Goal: Task Accomplishment & Management: Manage account settings

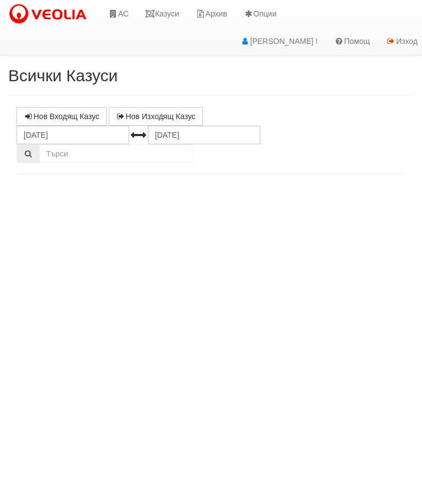
select select "10"
select select "1"
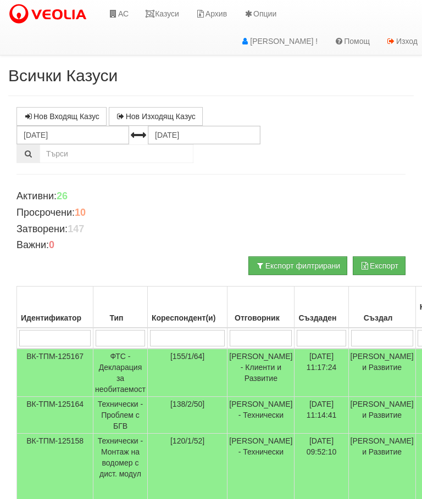
click at [169, 15] on link "Казуси" at bounding box center [162, 13] width 51 height 27
click at [250, 333] on input "search" at bounding box center [261, 338] width 62 height 16
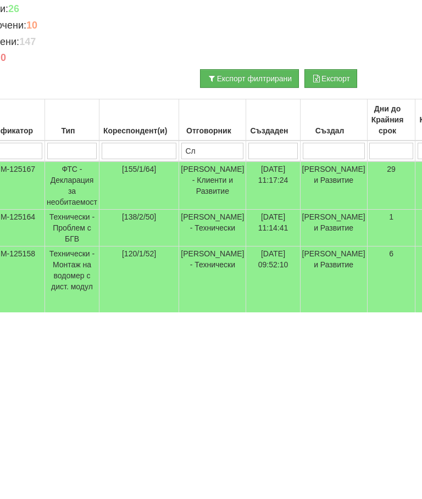
type input "Сла"
type input "Слави"
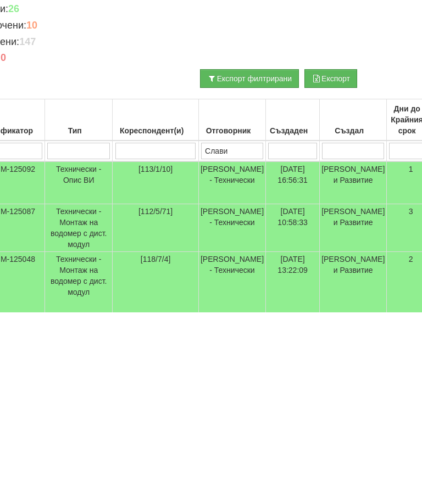
type input "Слави"
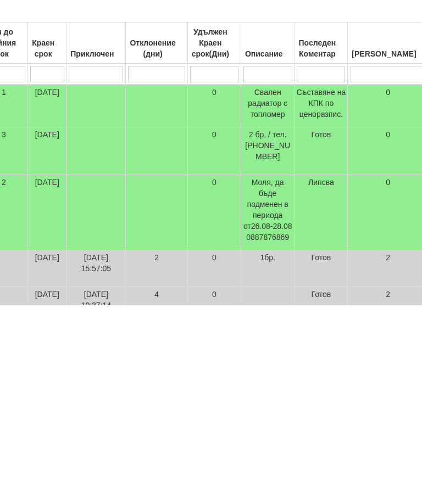
scroll to position [70, 0]
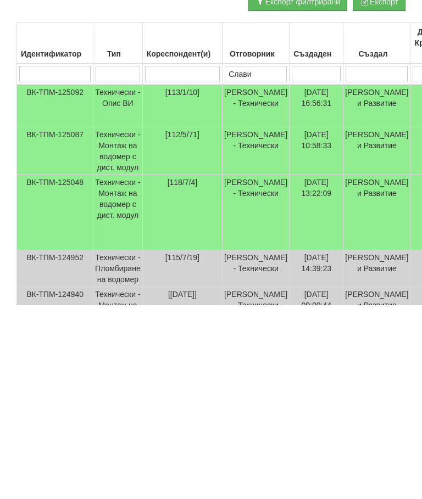
type input "Слави"
click at [119, 321] on td "Технически - Монтаж на водомер с дист. модул" at bounding box center [117, 345] width 49 height 48
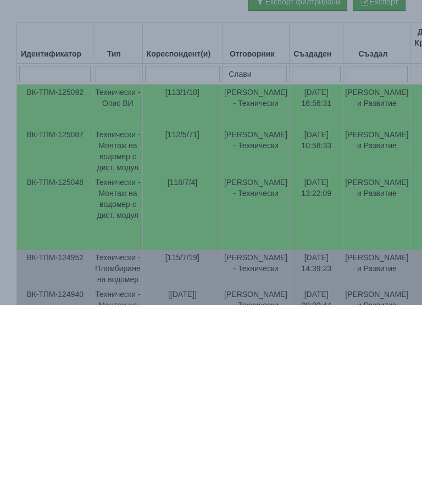
scroll to position [264, 0]
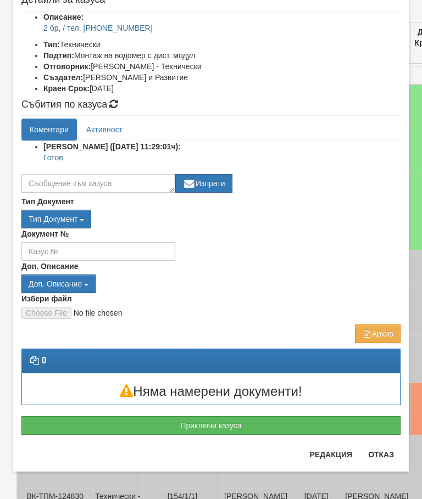
click at [229, 427] on button "Приключи казуса" at bounding box center [210, 425] width 379 height 19
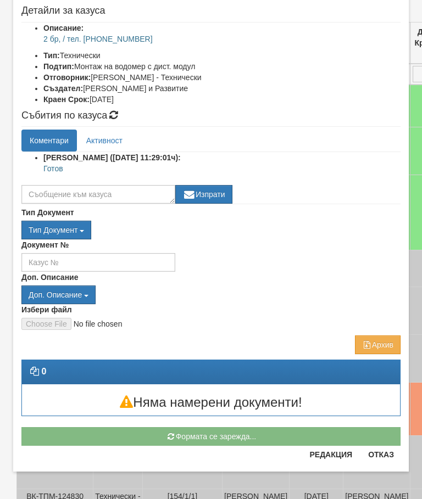
scroll to position [125, 0]
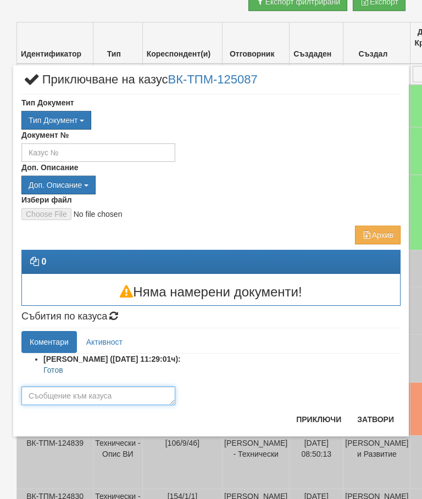
click at [52, 390] on textarea at bounding box center [98, 396] width 154 height 19
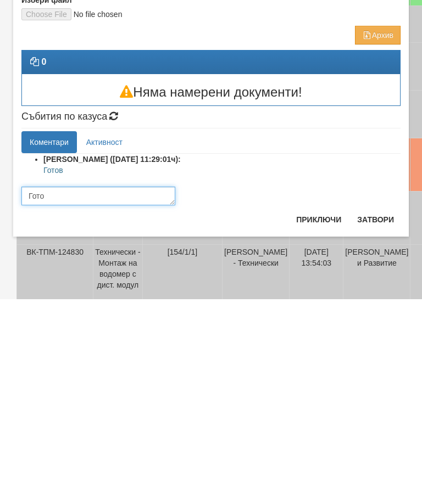
type textarea "Готов"
click at [315, 411] on button "Приключи" at bounding box center [319, 420] width 58 height 18
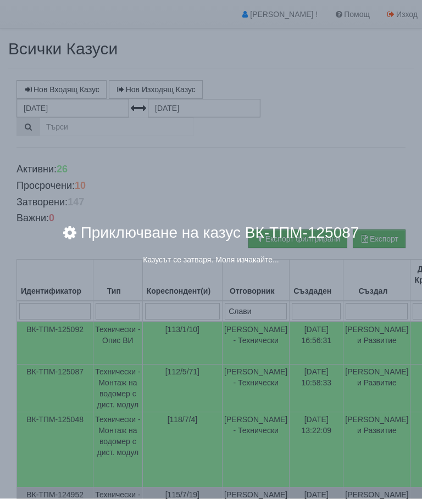
scroll to position [0, 0]
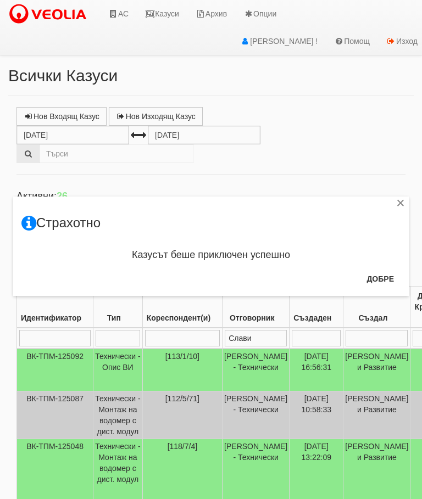
click at [380, 274] on button "Добре" at bounding box center [380, 279] width 41 height 18
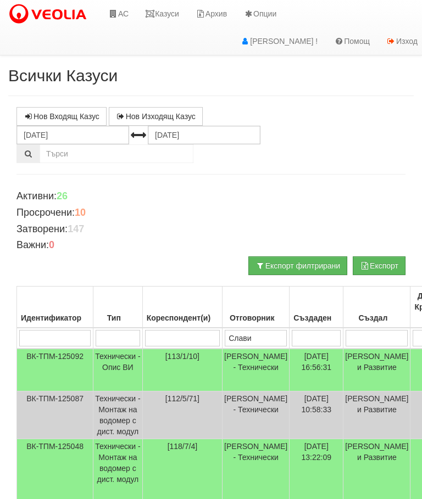
click at [164, 8] on link "Казуси" at bounding box center [162, 13] width 51 height 27
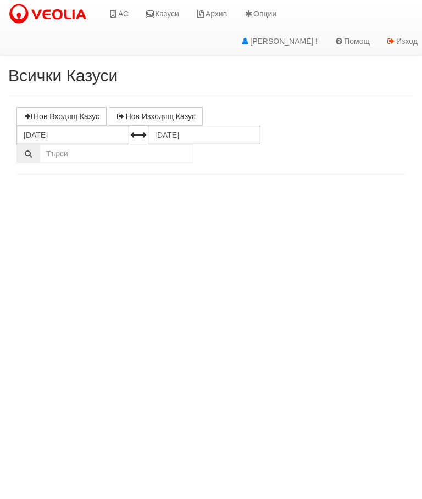
select select "10"
select select "1"
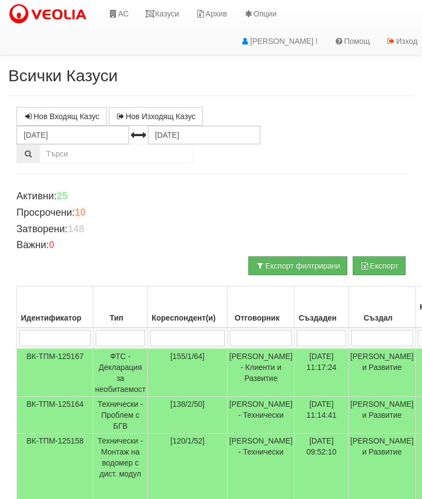
click at [166, 12] on link "Казуси" at bounding box center [162, 13] width 51 height 27
click at [168, 14] on link "Казуси" at bounding box center [162, 13] width 51 height 27
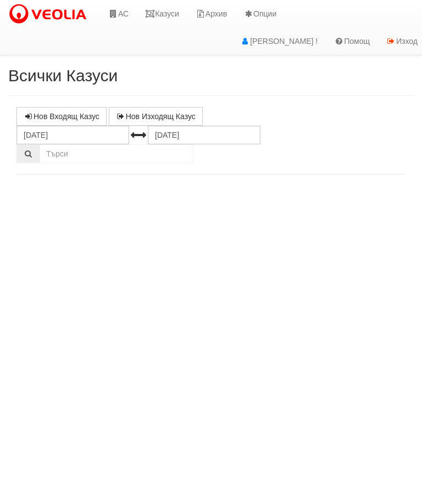
select select "10"
select select "1"
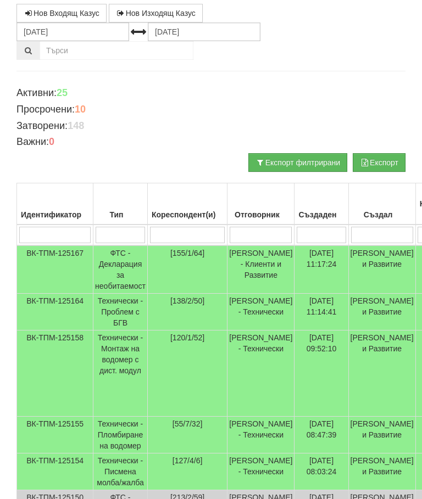
scroll to position [101, 0]
